Goal: Obtain resource: Obtain resource

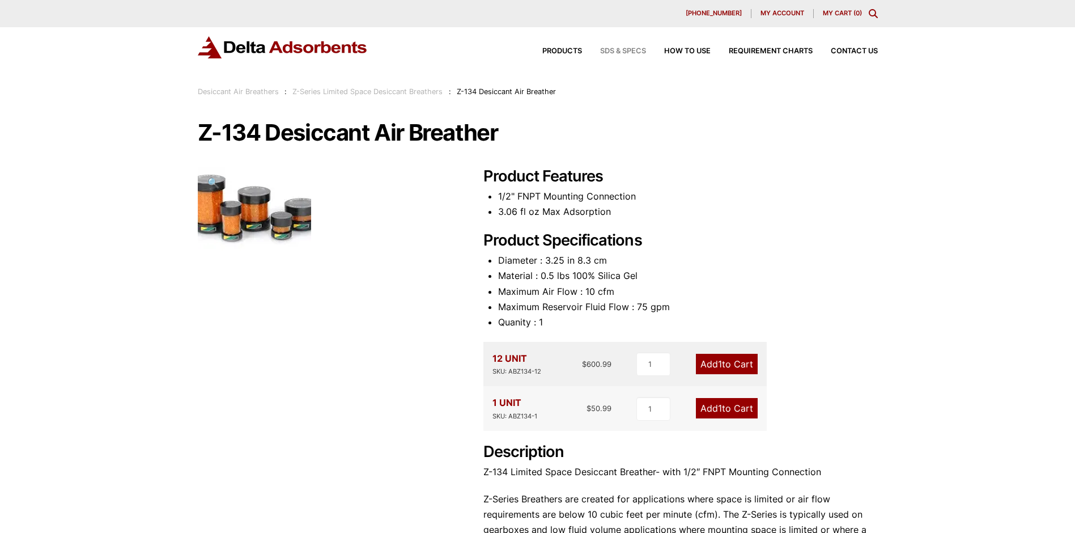
click at [635, 50] on span "SDS & SPECS" at bounding box center [623, 51] width 46 height 7
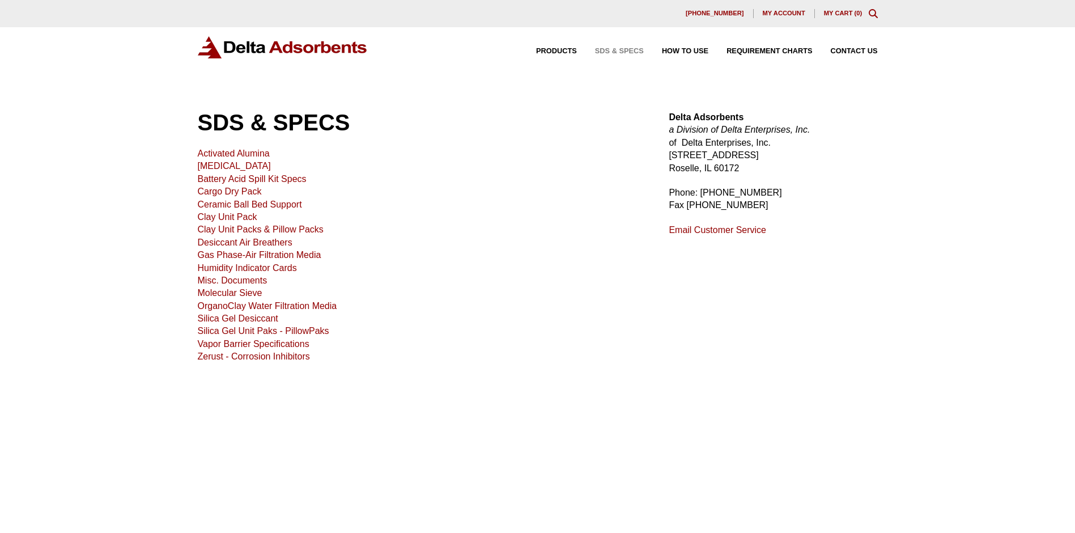
click at [227, 242] on link "Desiccant Air Breathers" at bounding box center [245, 242] width 95 height 10
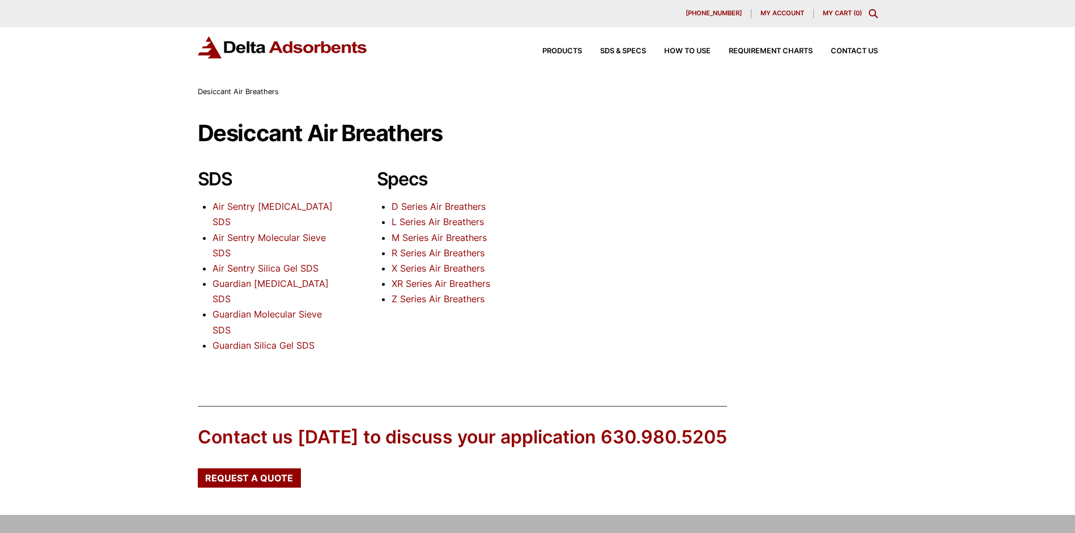
click at [450, 301] on link "Z Series Air Breathers" at bounding box center [437, 298] width 93 height 11
click at [231, 207] on link "Air Sentry Activated Carbon SDS" at bounding box center [272, 214] width 120 height 27
click at [250, 267] on link "Air Sentry Silica Gel SDS" at bounding box center [265, 267] width 106 height 11
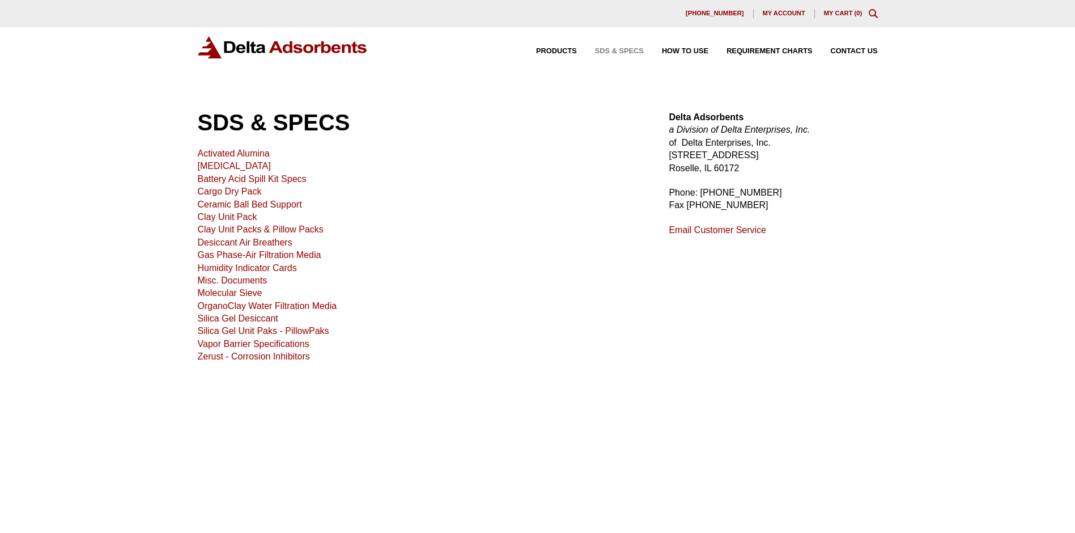
click at [495, 88] on div "SDS & SPECS Activated Alumina [MEDICAL_DATA] Battery Acid Spill Kit Specs Cargo…" at bounding box center [537, 310] width 1075 height 449
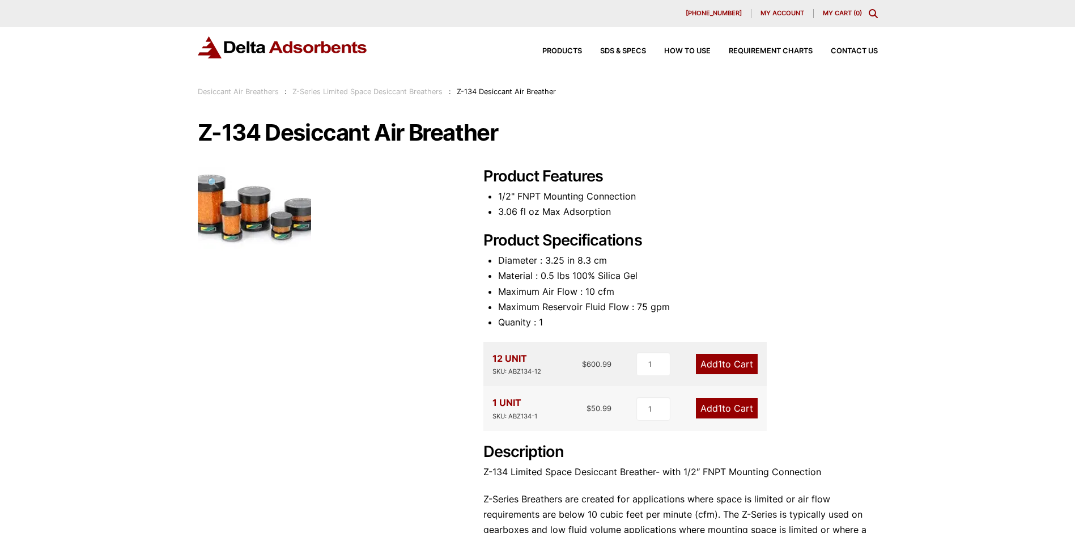
drag, startPoint x: 197, startPoint y: 130, endPoint x: 525, endPoint y: 136, distance: 328.7
click at [525, 136] on h1 "Z-134 Desiccant Air Breather" at bounding box center [538, 133] width 680 height 24
